Goal: Information Seeking & Learning: Learn about a topic

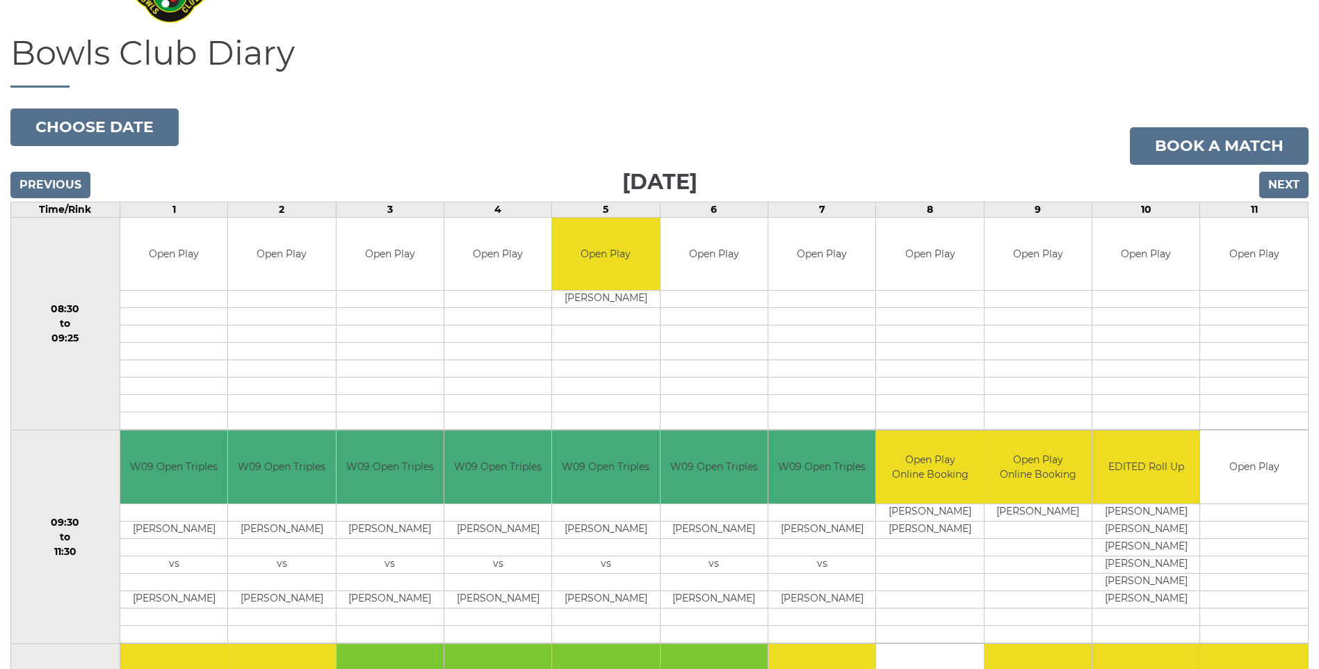
scroll to position [63, 0]
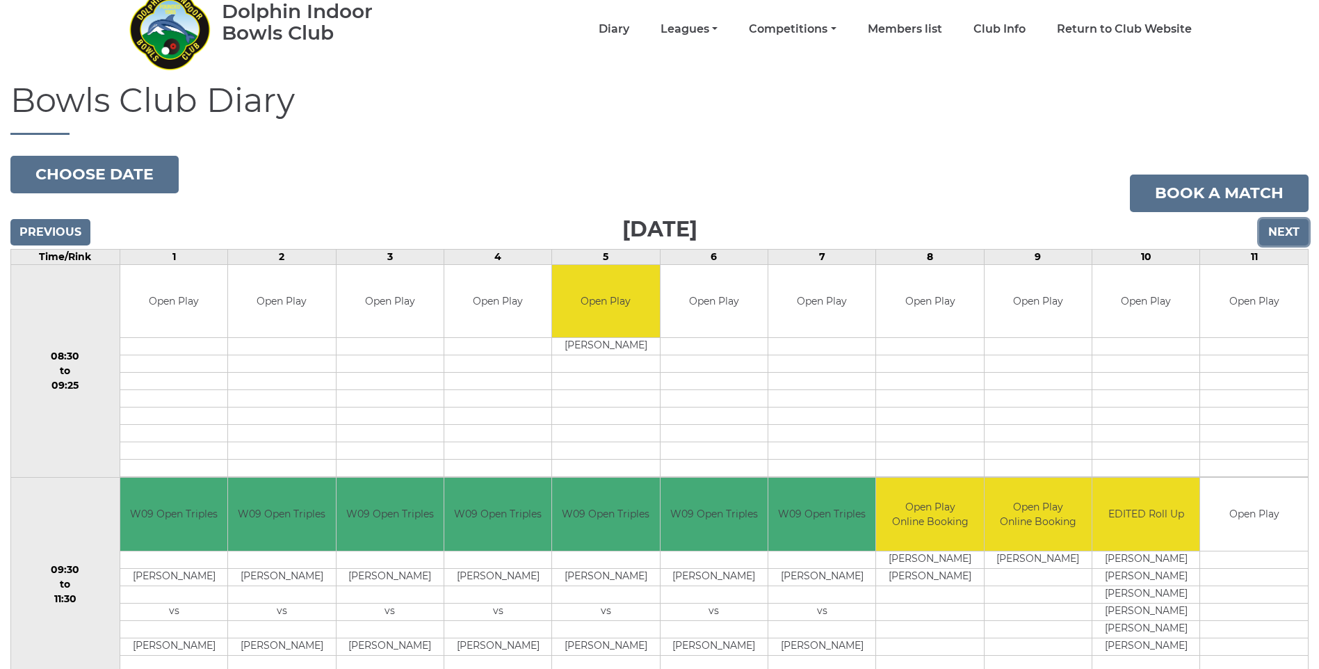
click at [1281, 235] on input "Next" at bounding box center [1283, 232] width 49 height 26
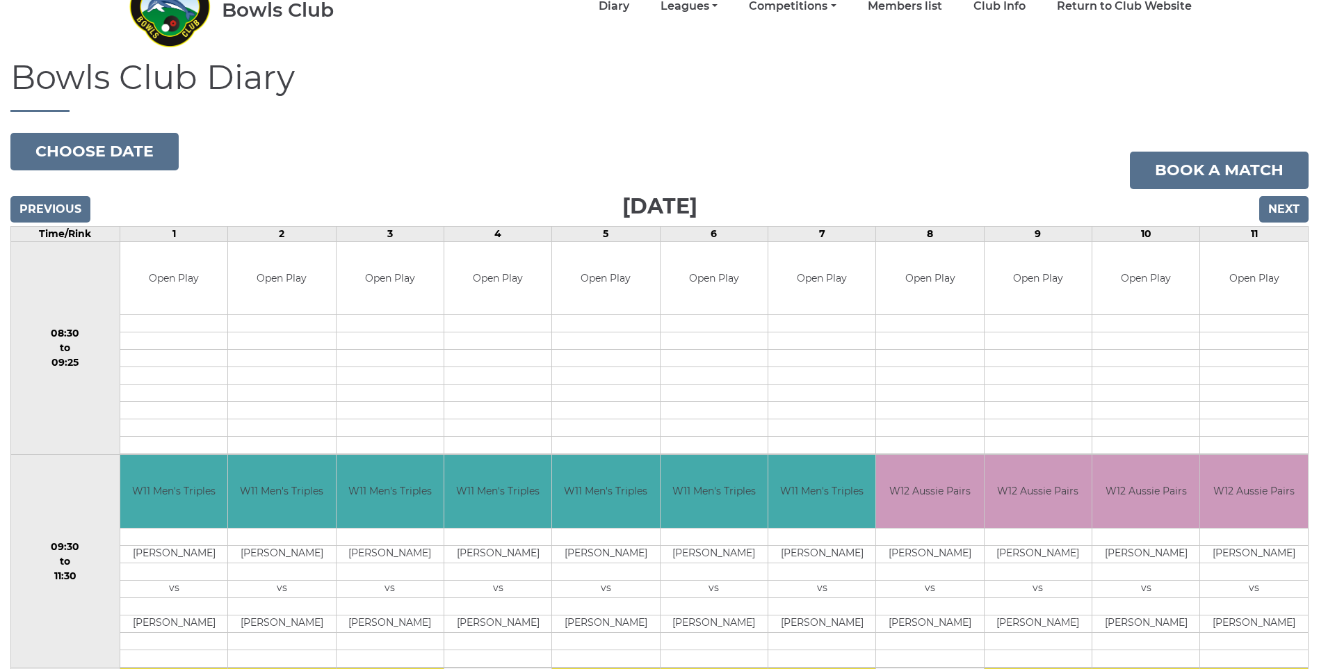
scroll to position [18, 0]
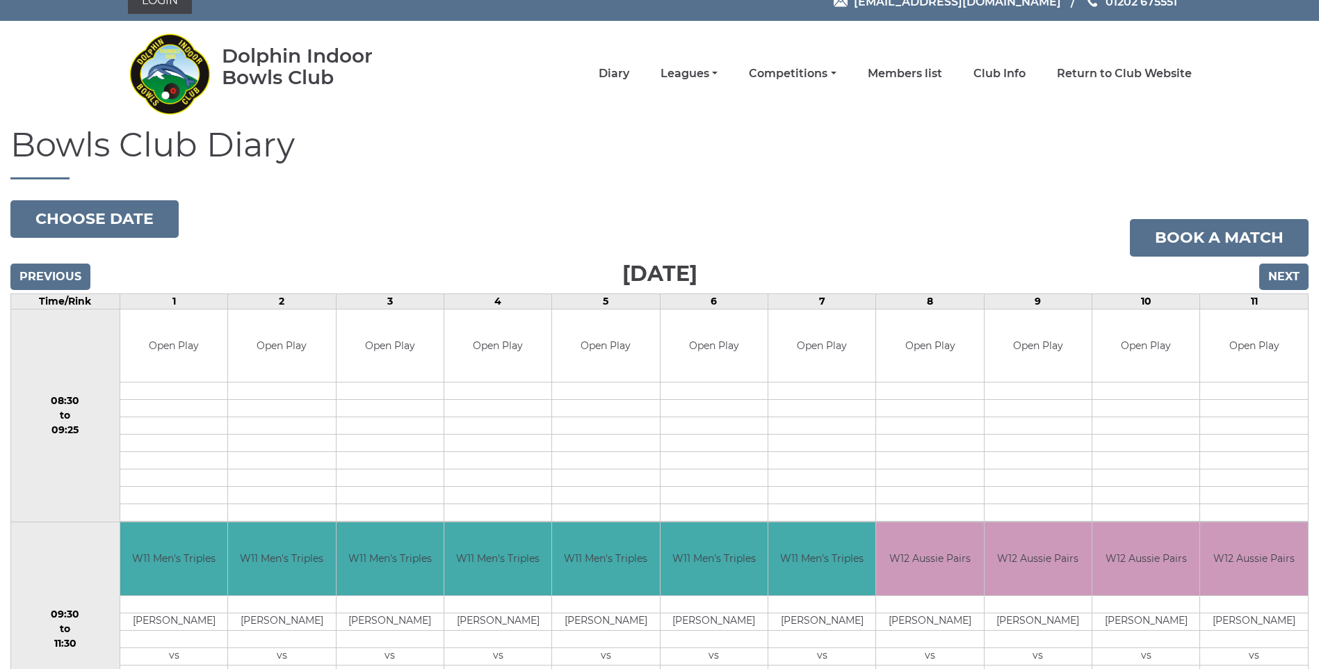
click at [1268, 122] on nav "Dolphin Indoor Bowls Club Diary Leagues Club leagues - Winter 2025/2026 Club le…" at bounding box center [659, 74] width 1319 height 106
click at [1281, 268] on input "Next" at bounding box center [1283, 277] width 49 height 26
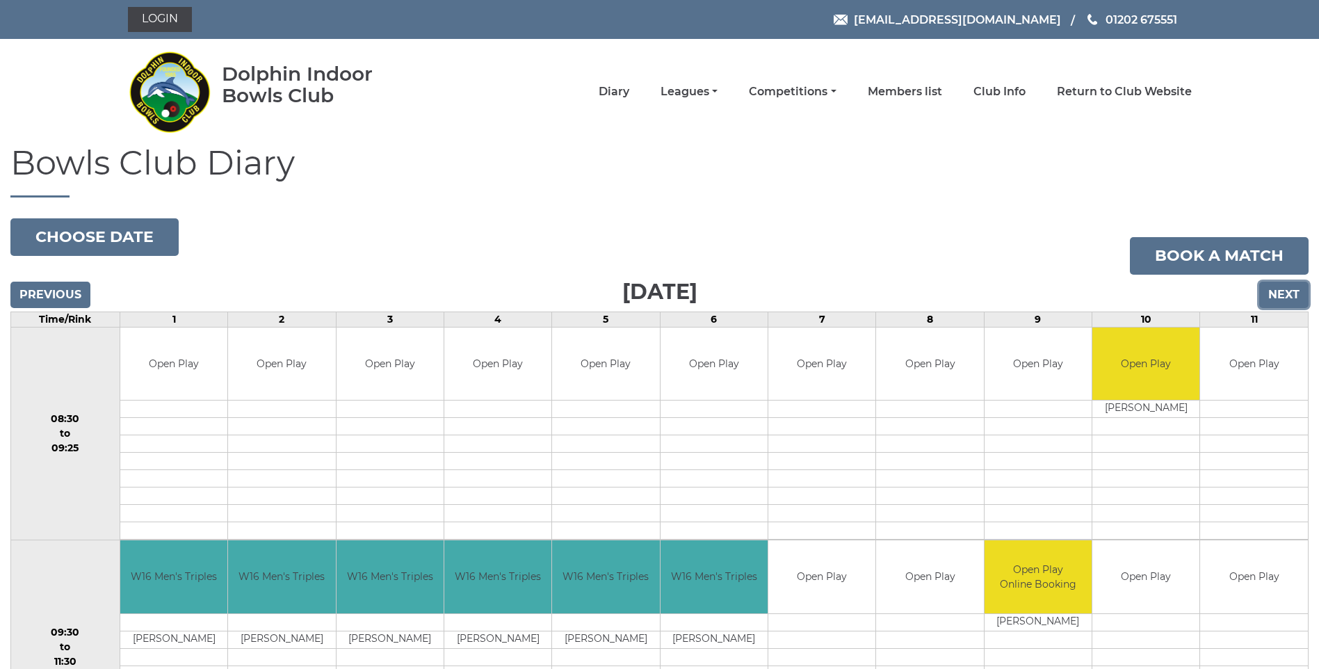
click at [1278, 293] on input "Next" at bounding box center [1283, 295] width 49 height 26
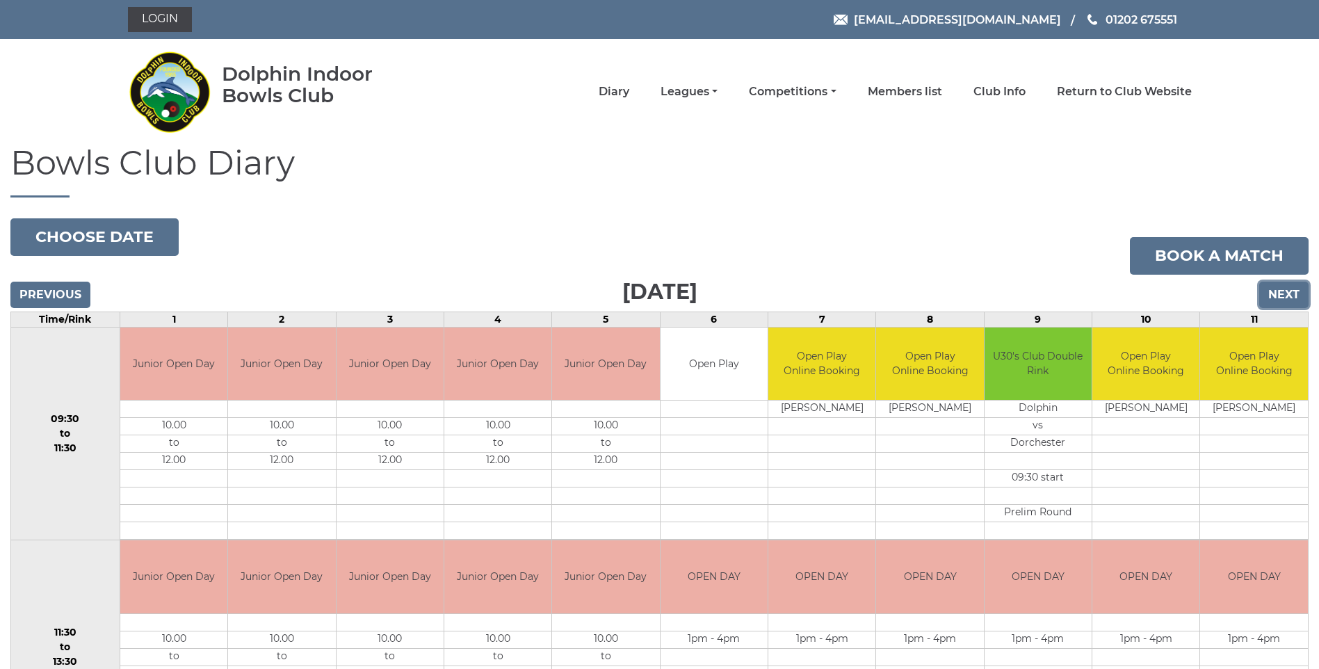
click at [1278, 293] on input "Next" at bounding box center [1283, 295] width 49 height 26
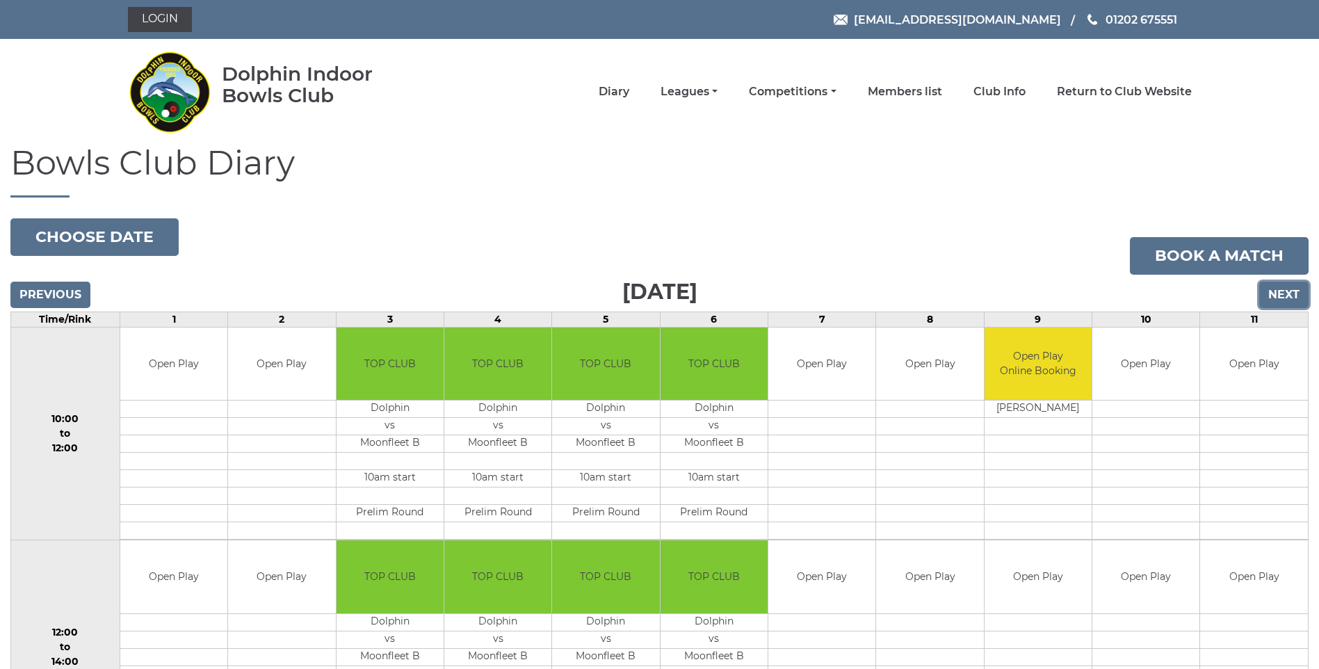
click at [1278, 293] on input "Next" at bounding box center [1283, 295] width 49 height 26
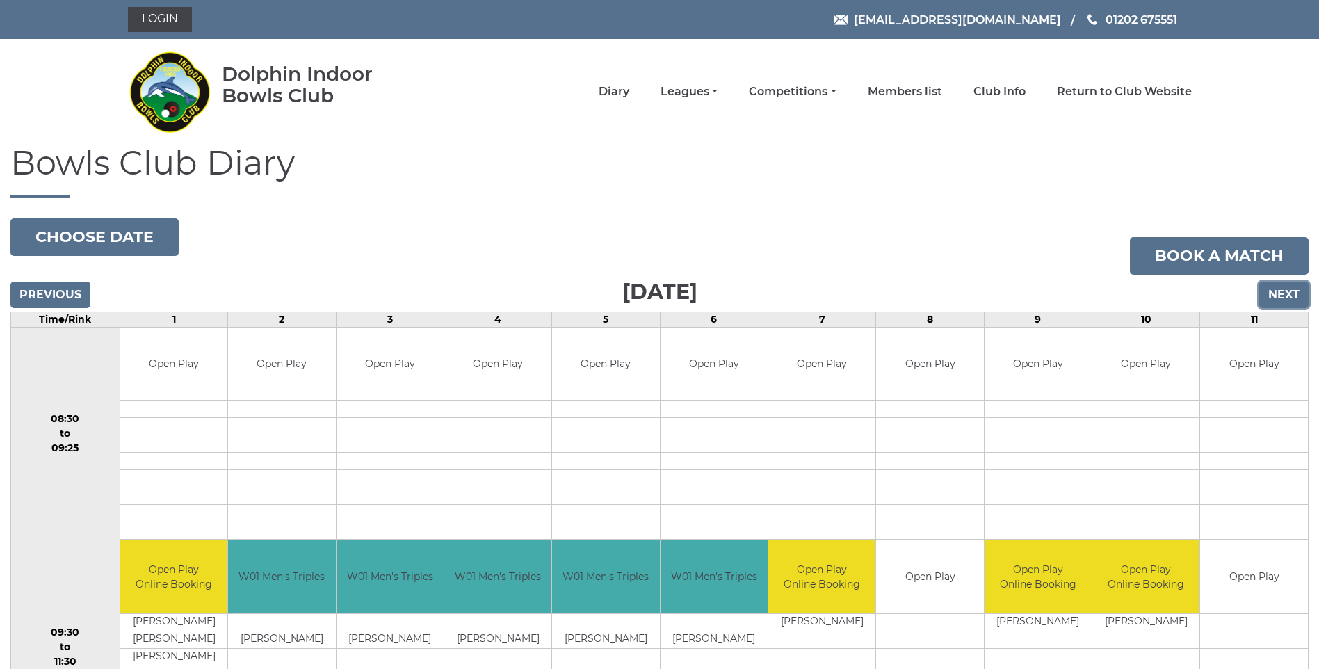
click at [1278, 293] on input "Next" at bounding box center [1283, 295] width 49 height 26
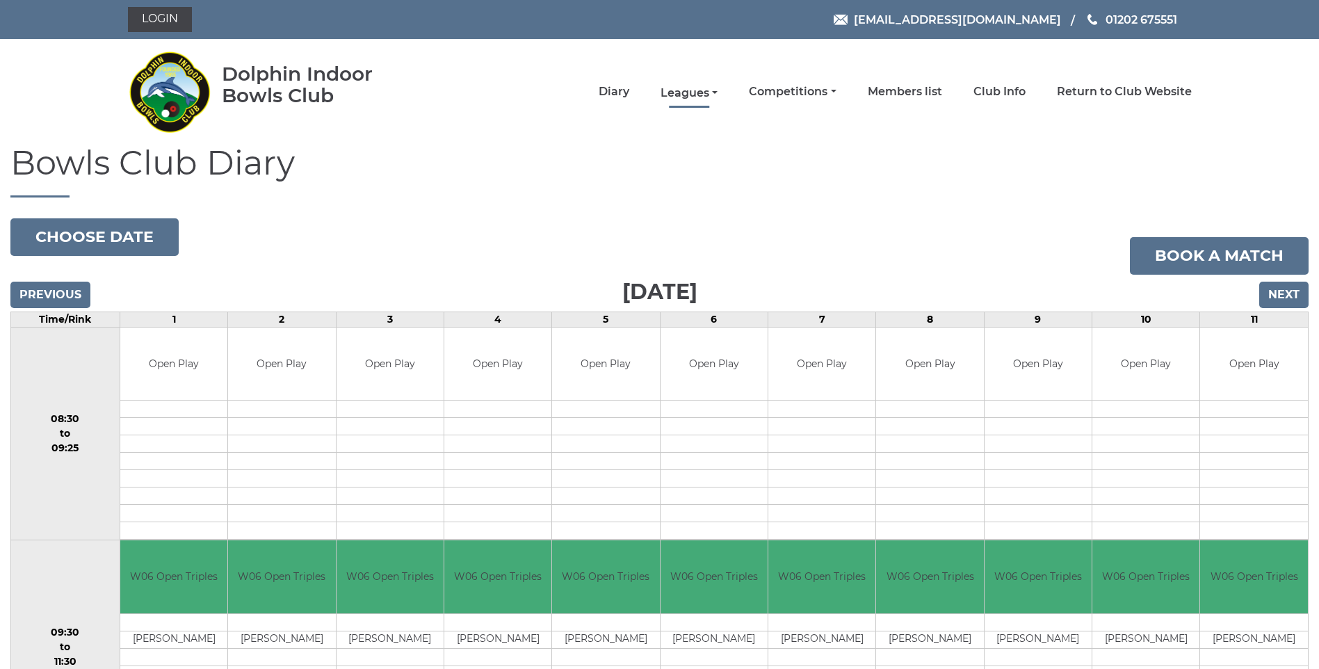
click at [686, 89] on link "Leagues" at bounding box center [689, 93] width 57 height 15
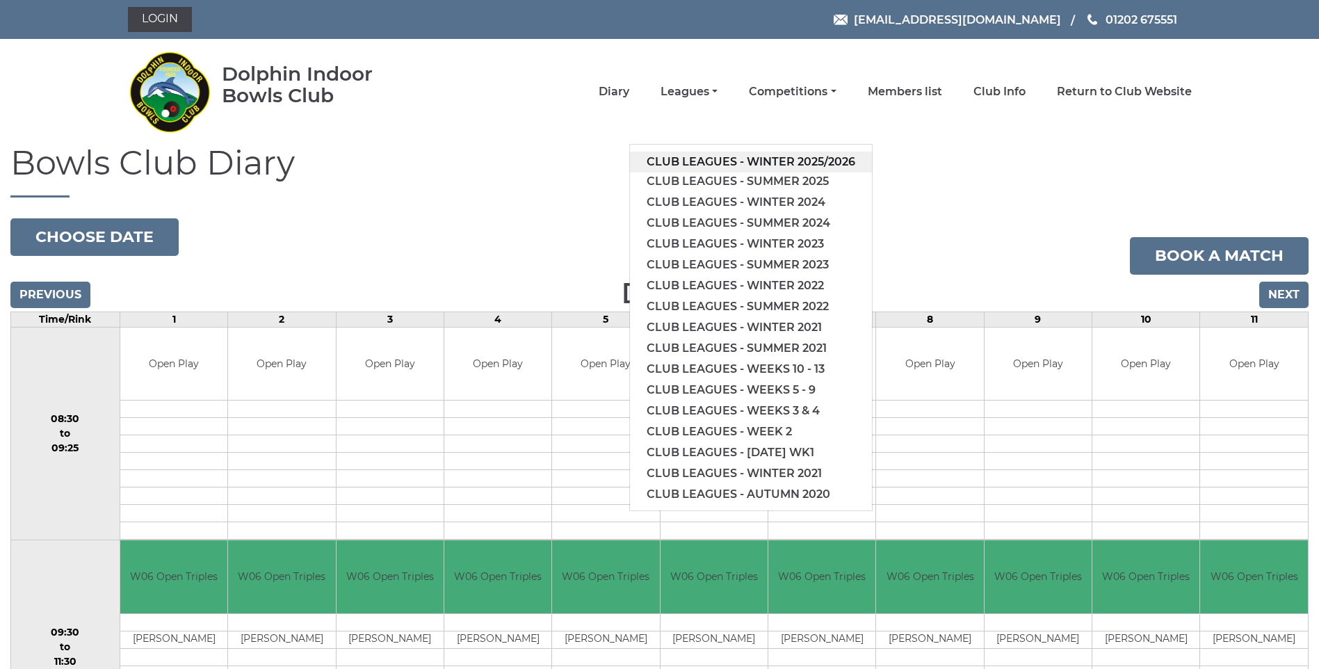
click at [769, 162] on link "Club leagues - Winter 2025/2026" at bounding box center [751, 162] width 242 height 21
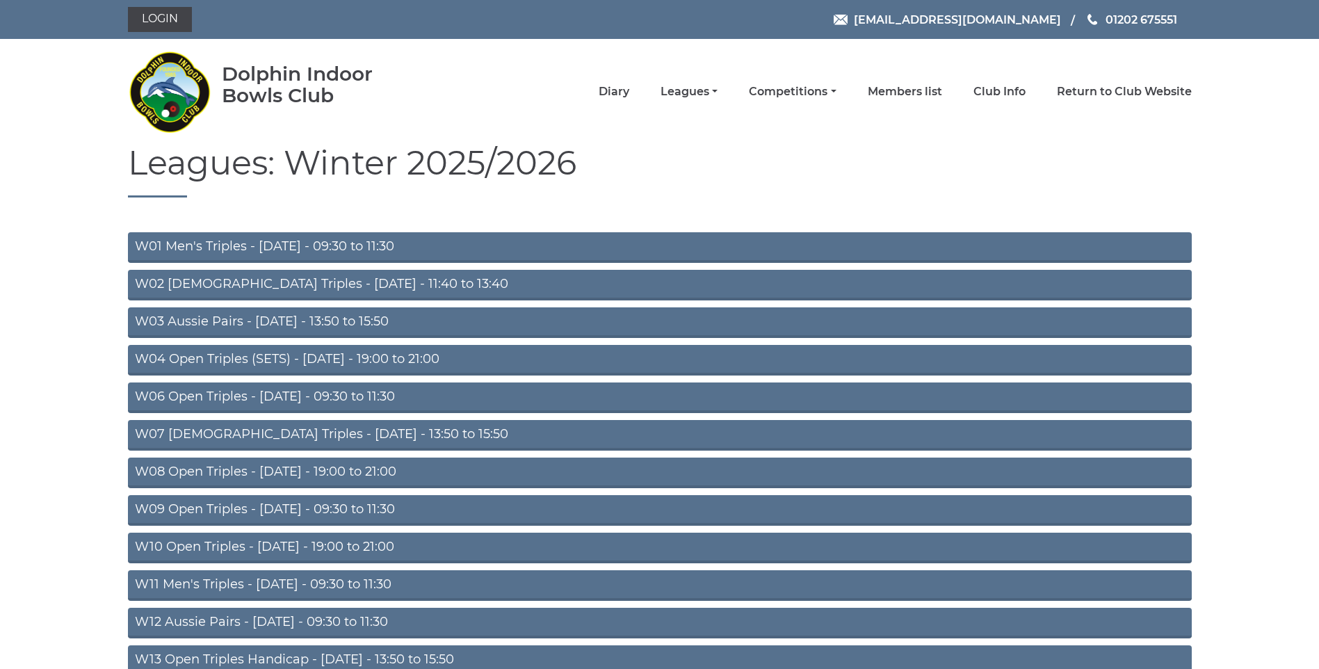
click at [373, 249] on link "W01 Men's Triples - [DATE] - 09:30 to 11:30" at bounding box center [660, 247] width 1064 height 31
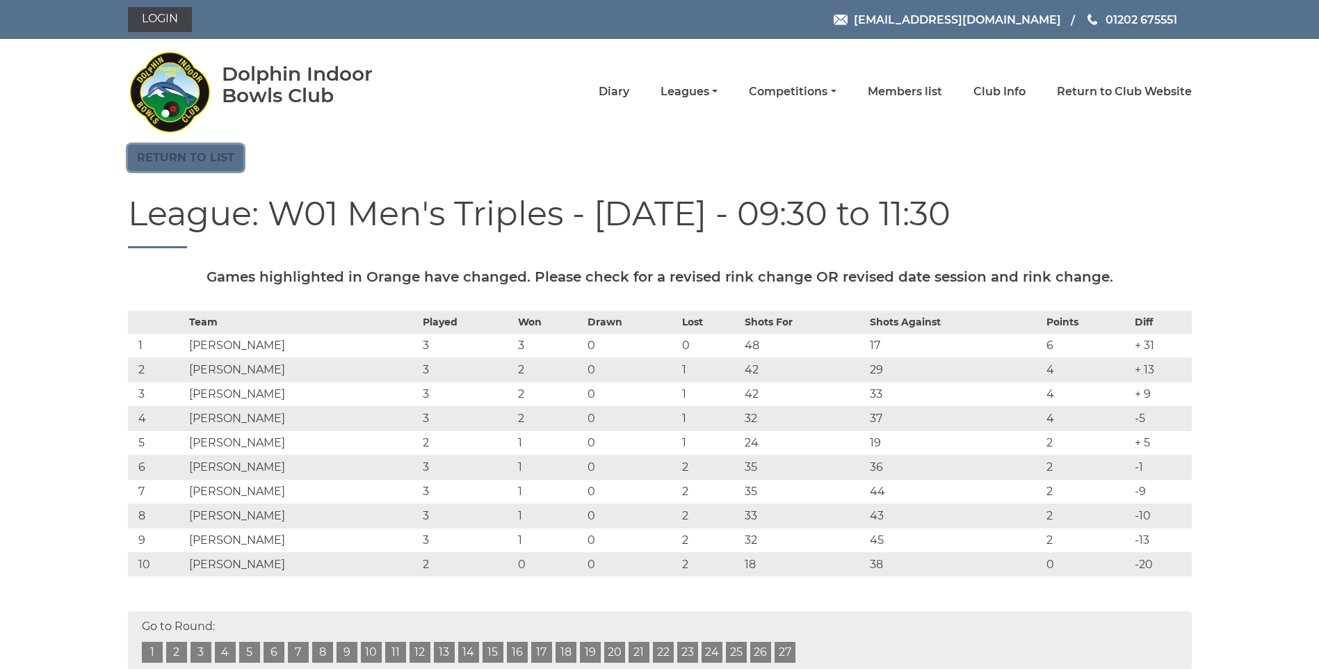
click at [197, 161] on link "Return to list" at bounding box center [185, 158] width 115 height 26
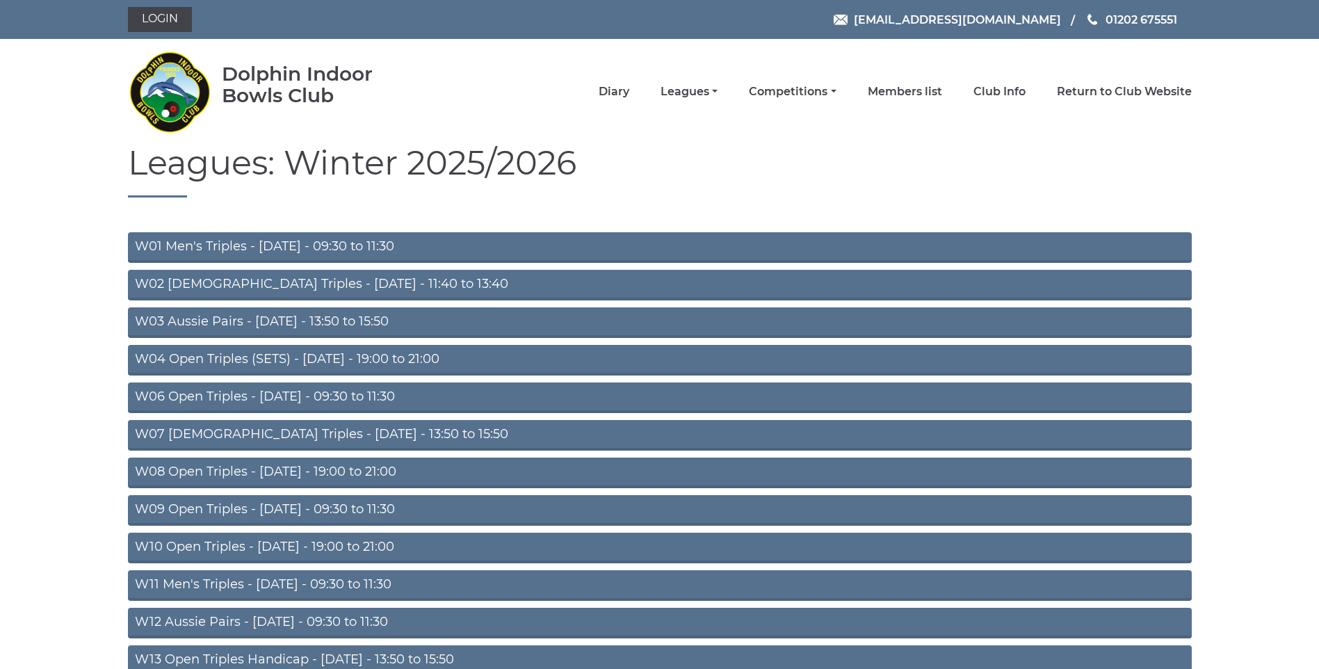
click at [334, 392] on link "W06 Open Triples - [DATE] - 09:30 to 11:30" at bounding box center [660, 397] width 1064 height 31
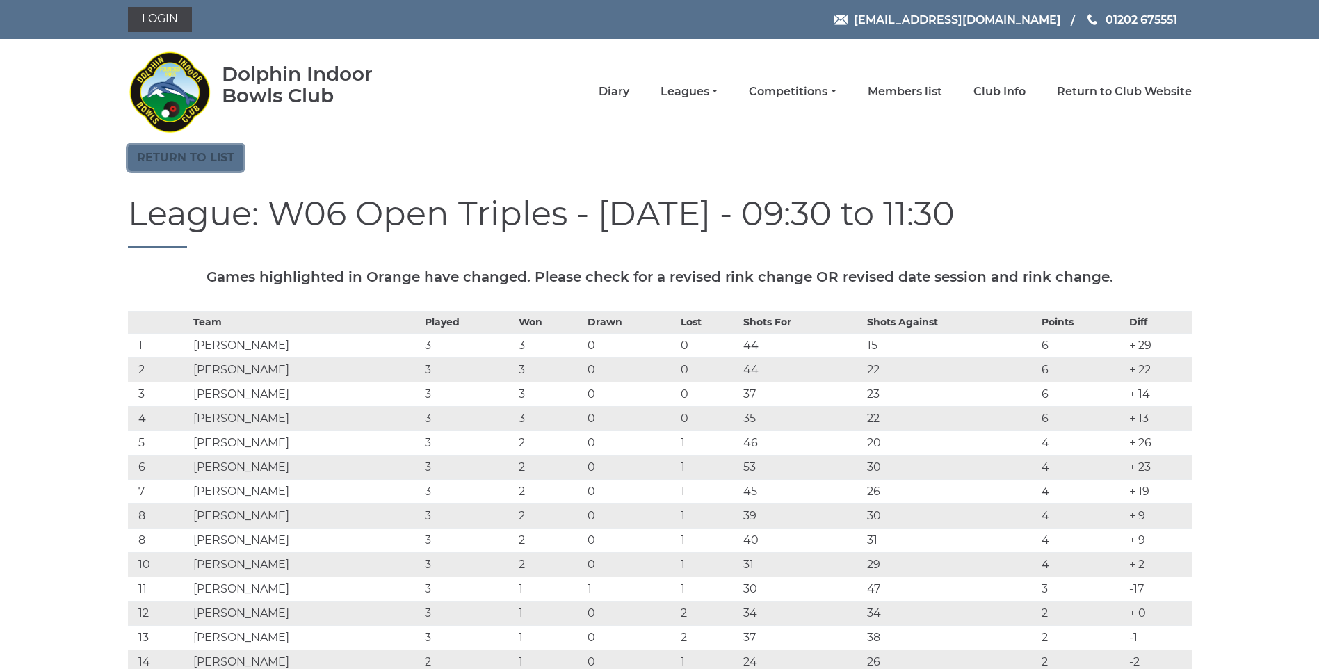
click at [201, 165] on link "Return to list" at bounding box center [185, 158] width 115 height 26
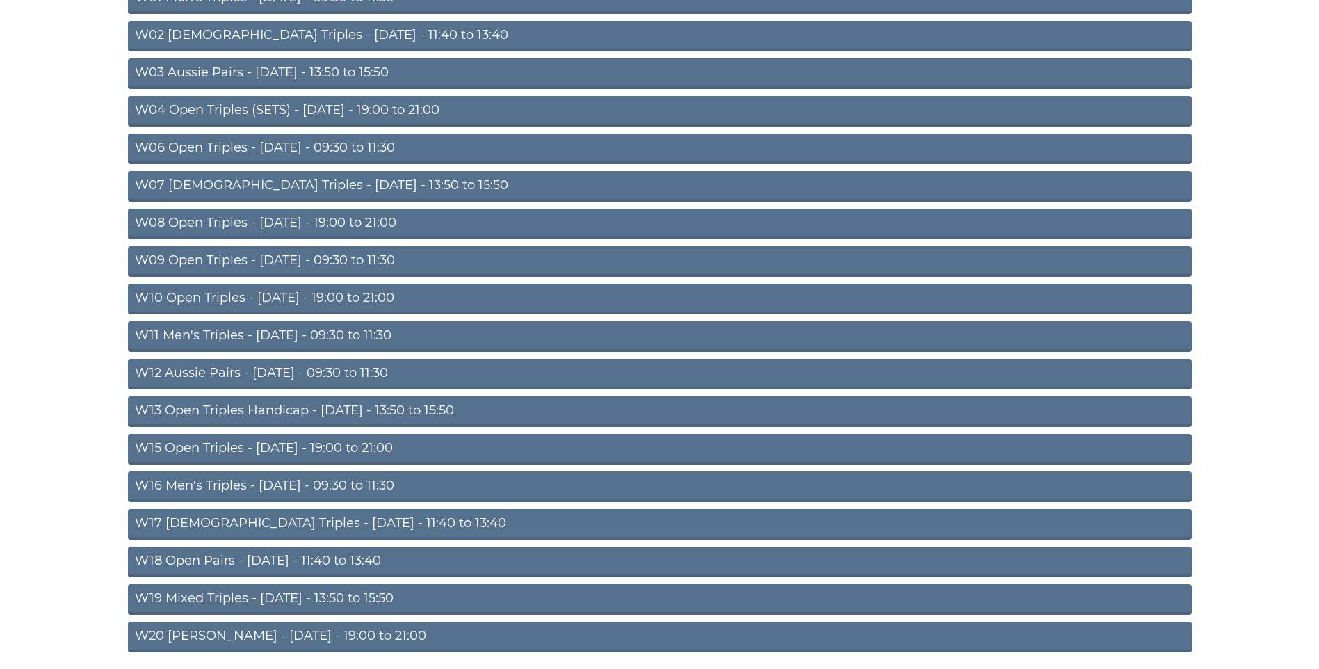
scroll to position [261, 0]
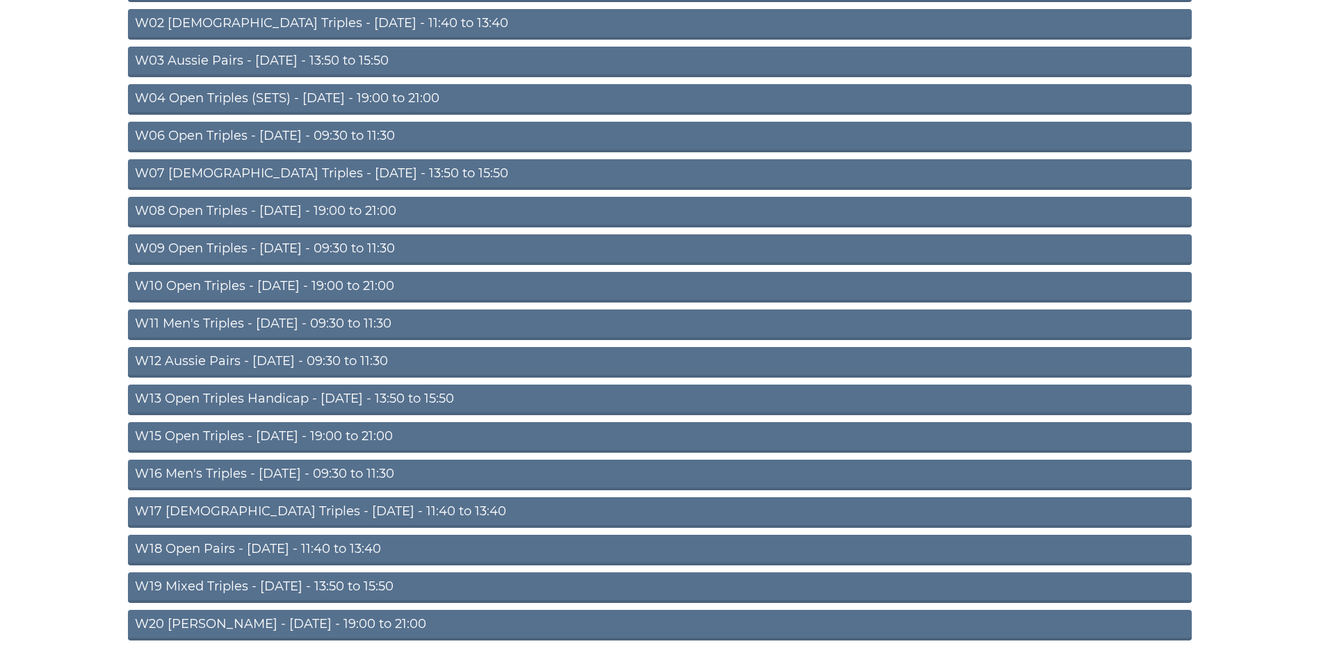
click at [271, 547] on link "W18 Open Pairs - Friday - 11:40 to 13:40" at bounding box center [660, 550] width 1064 height 31
